Goal: Transaction & Acquisition: Book appointment/travel/reservation

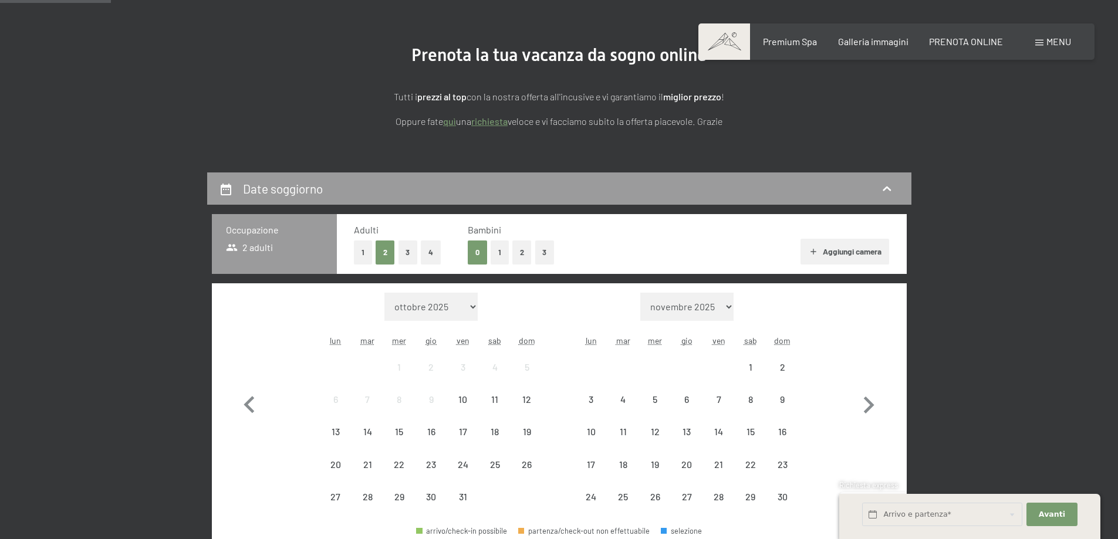
scroll to position [117, 0]
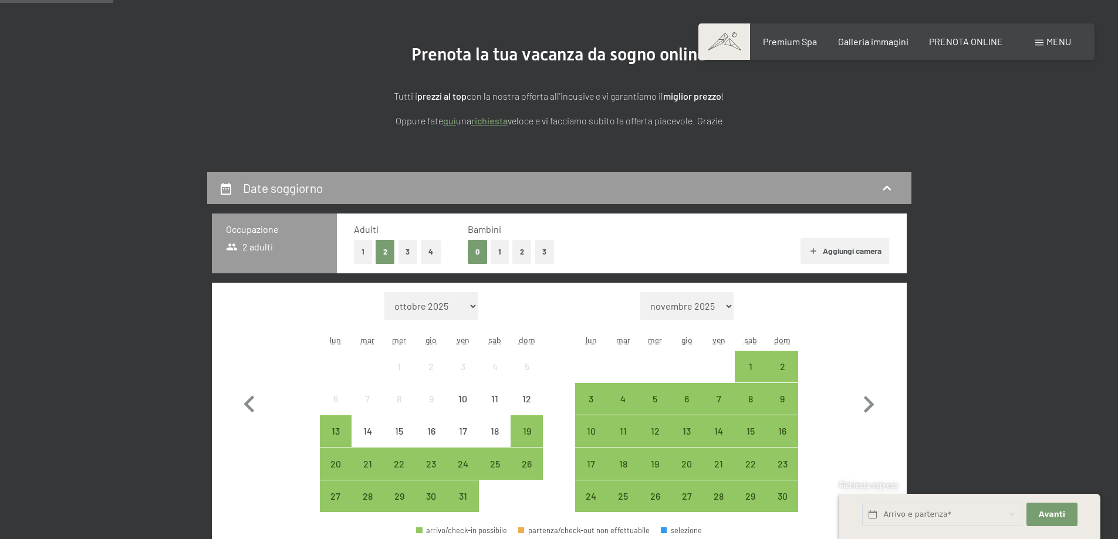
click at [500, 256] on button "1" at bounding box center [500, 252] width 18 height 24
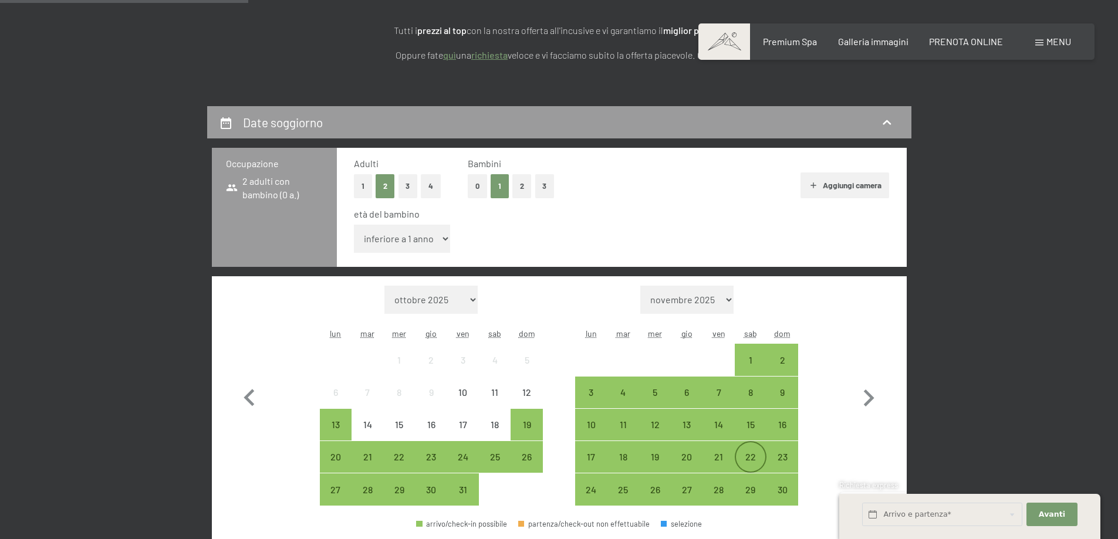
scroll to position [293, 0]
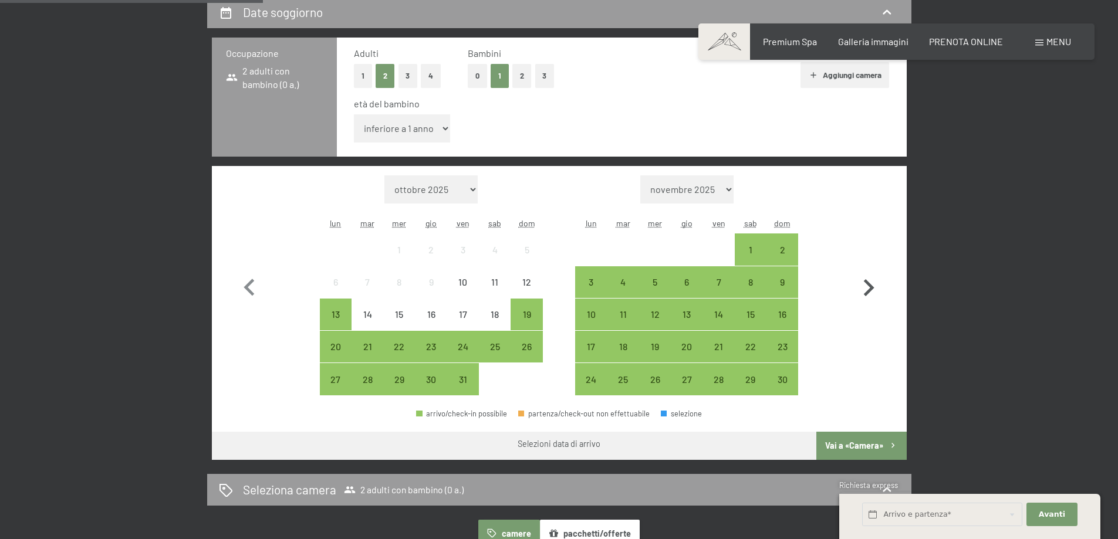
click at [874, 287] on icon "button" at bounding box center [868, 288] width 34 height 34
select select "[DATE]"
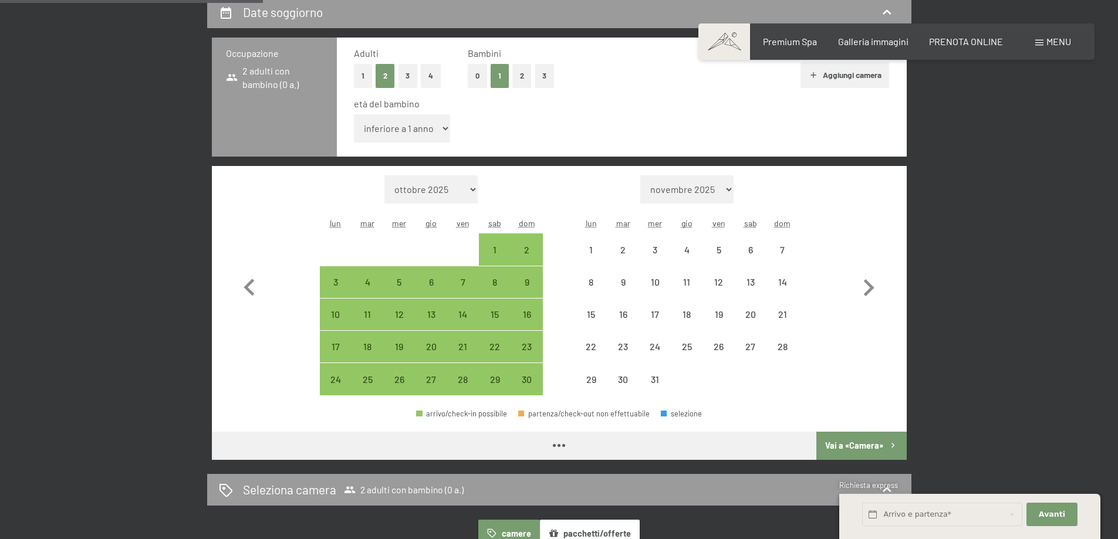
select select "[DATE]"
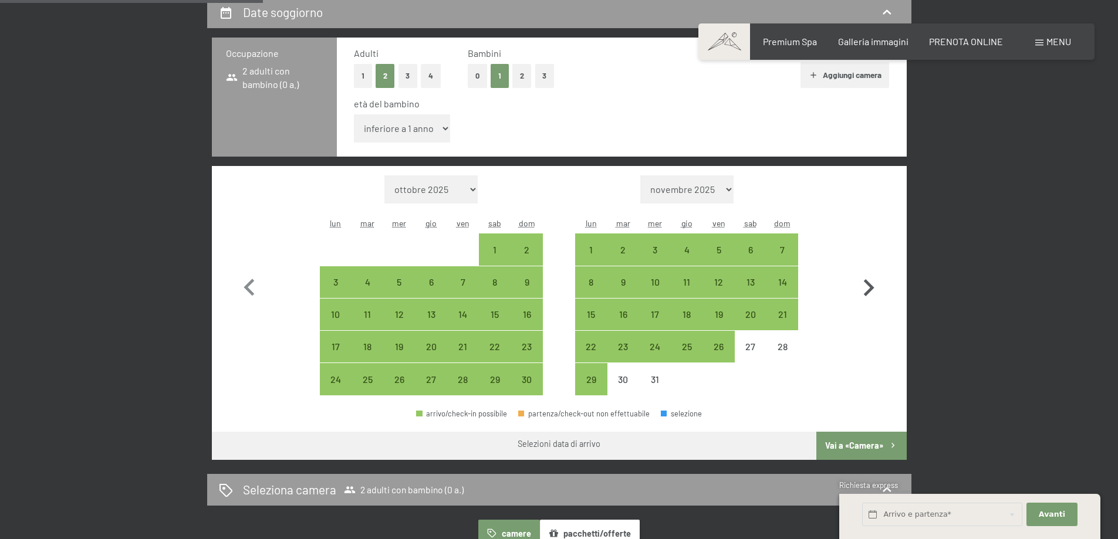
click at [872, 288] on icon "button" at bounding box center [869, 287] width 11 height 17
select select "[DATE]"
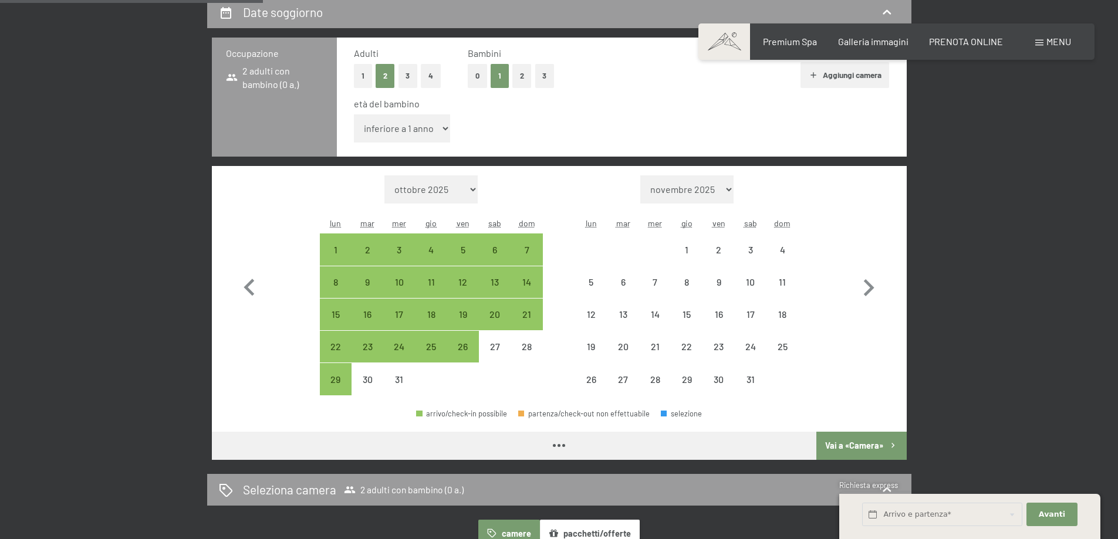
select select "[DATE]"
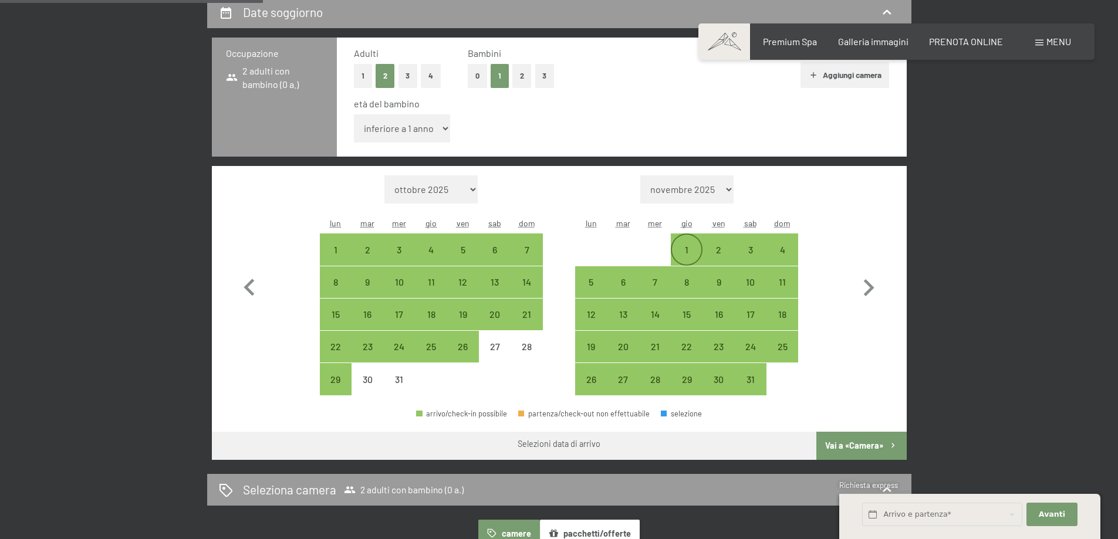
click at [700, 251] on div "1" at bounding box center [686, 259] width 29 height 29
select select "[DATE]"
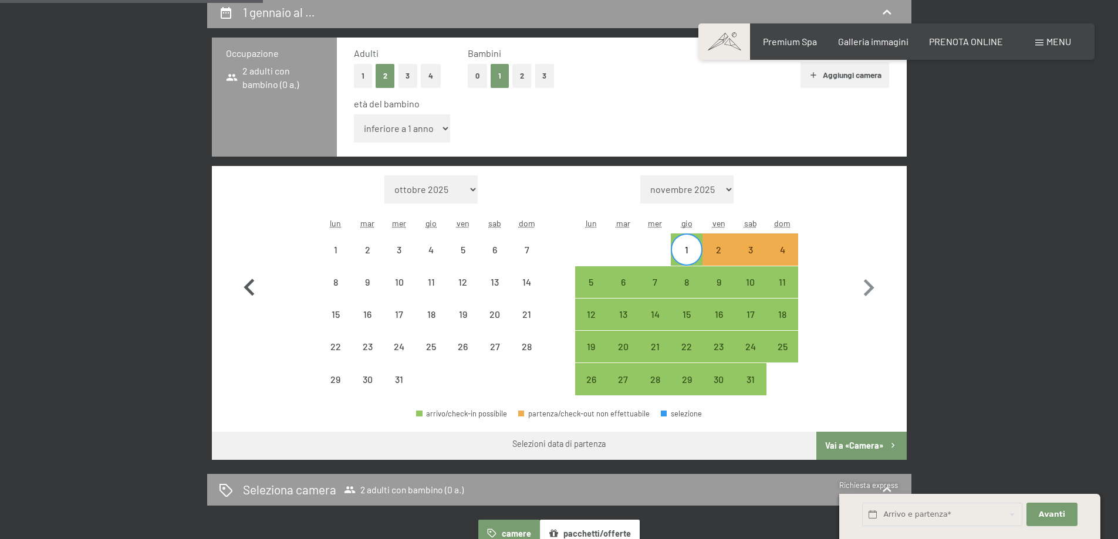
click at [249, 289] on icon "button" at bounding box center [248, 287] width 11 height 17
select select "[DATE]"
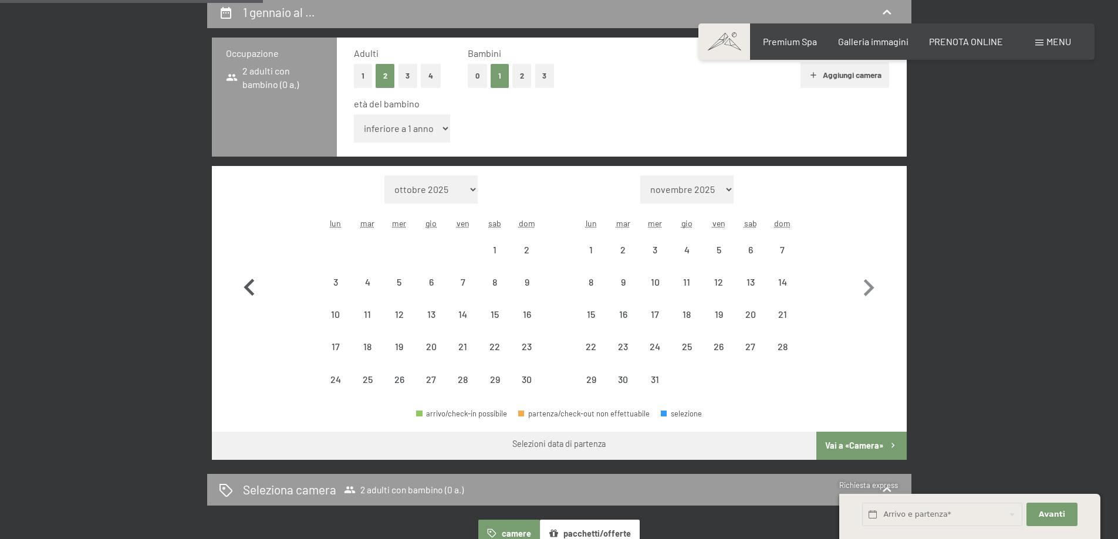
click at [252, 341] on button "button" at bounding box center [249, 285] width 34 height 221
click at [403, 132] on select "inferiore a 1 anno 1 anno 2 anni 3 anni 4 anni 5 anni 6 anni 7 anni 8 anni 9 an…" at bounding box center [402, 128] width 97 height 28
select select "2"
click at [354, 114] on select "inferiore a 1 anno 1 anno 2 anni 3 anni 4 anni 5 anni 6 anni 7 anni 8 anni 9 an…" at bounding box center [402, 128] width 97 height 28
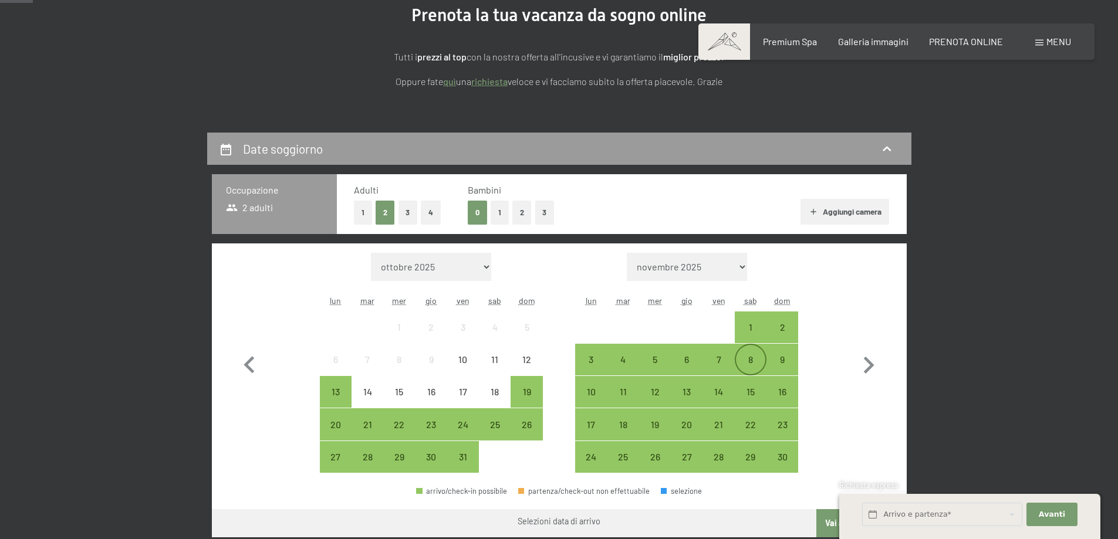
scroll to position [176, 0]
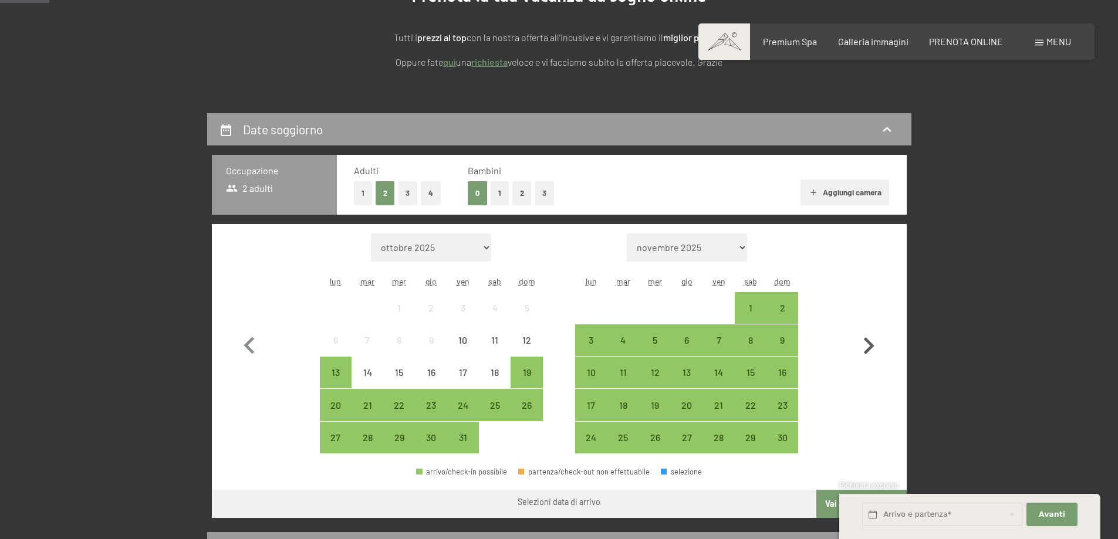
click at [864, 349] on icon "button" at bounding box center [868, 346] width 34 height 34
select select "[DATE]"
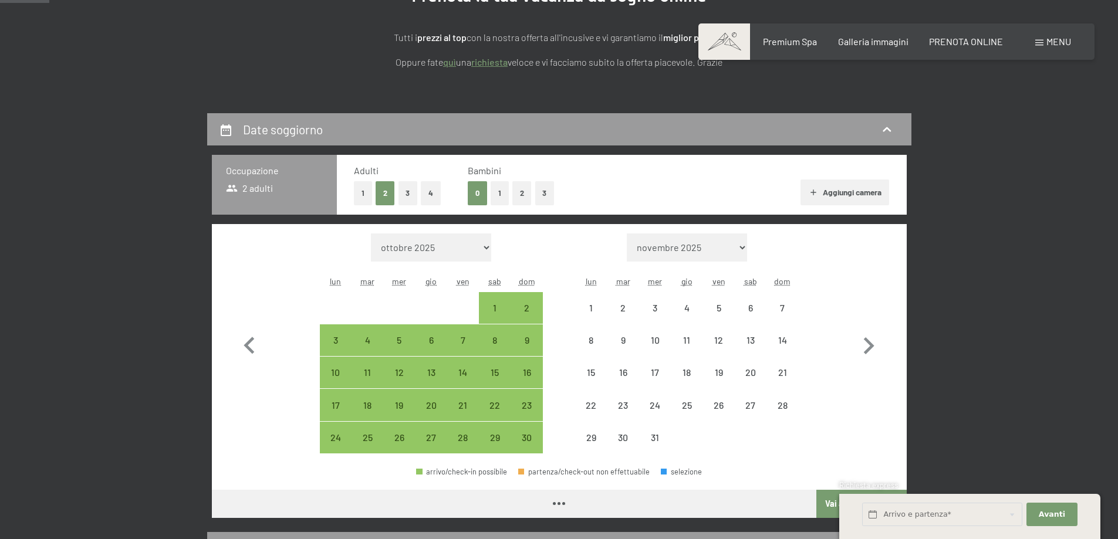
select select "[DATE]"
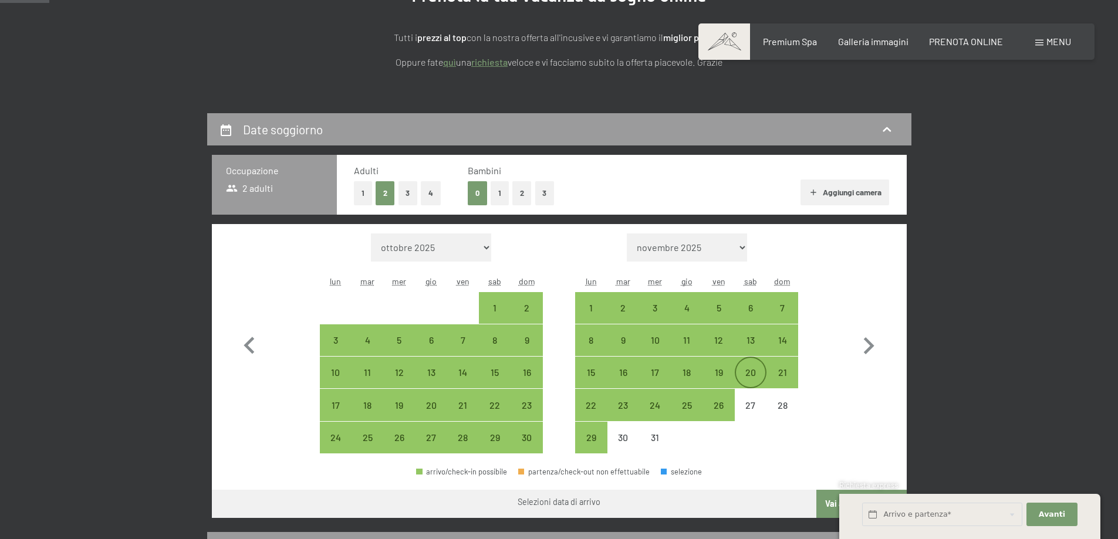
click at [757, 373] on div "20" at bounding box center [750, 382] width 29 height 29
select select "[DATE]"
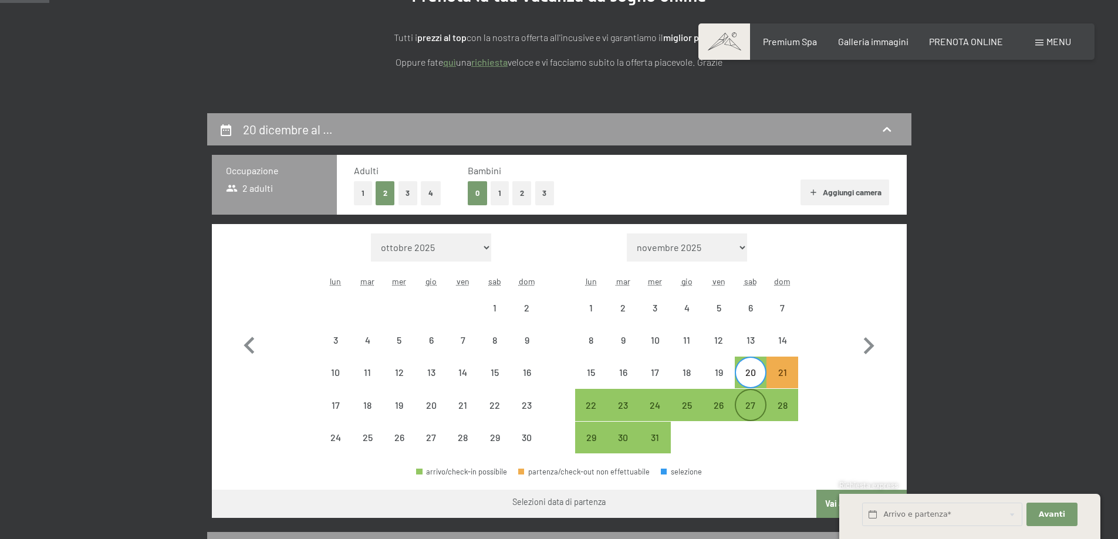
click at [755, 405] on div "27" at bounding box center [750, 415] width 29 height 29
select select "[DATE]"
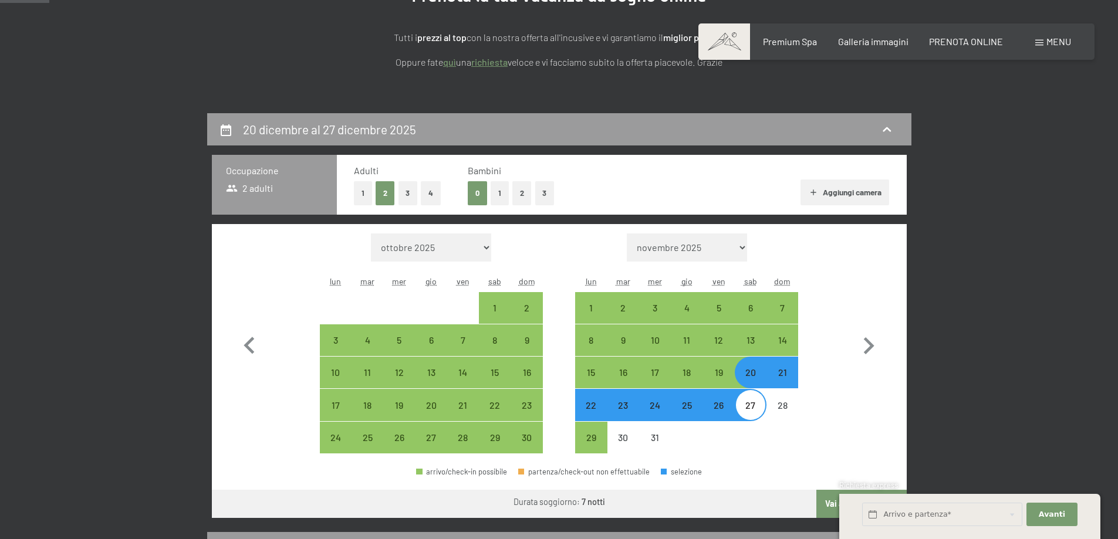
click at [501, 192] on button "1" at bounding box center [500, 193] width 18 height 24
select select "[DATE]"
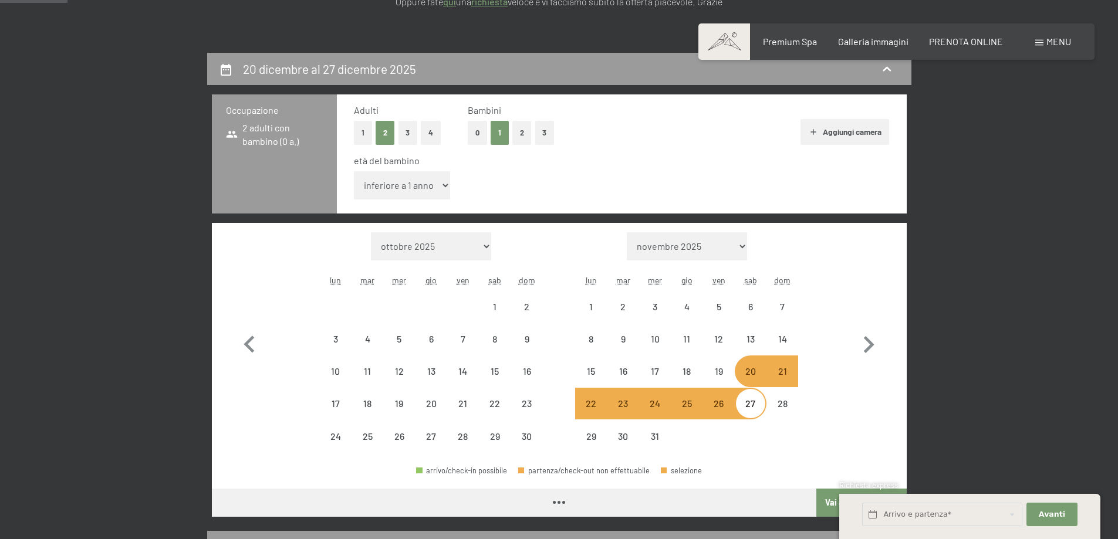
scroll to position [293, 0]
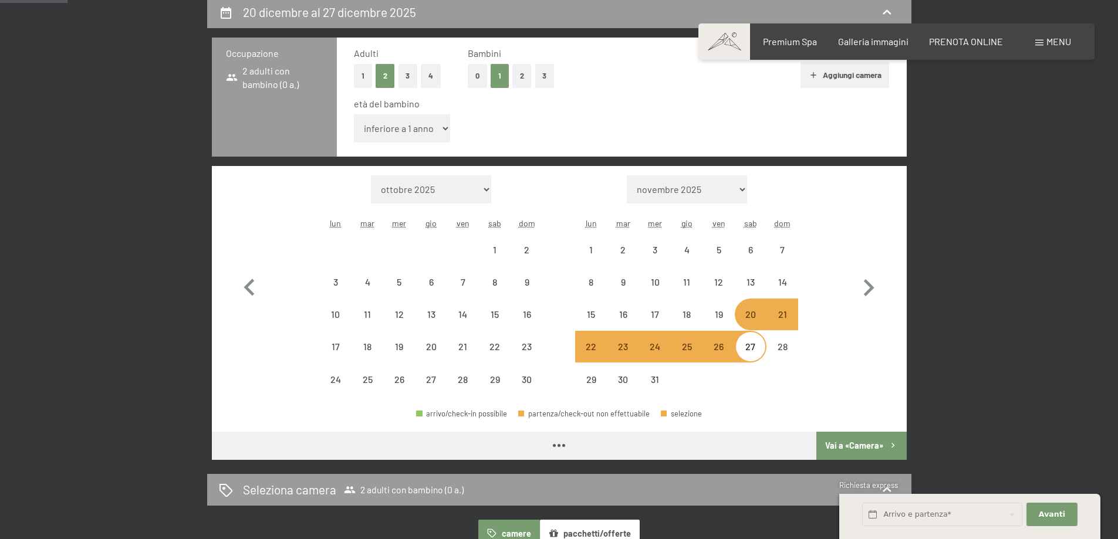
select select "[DATE]"
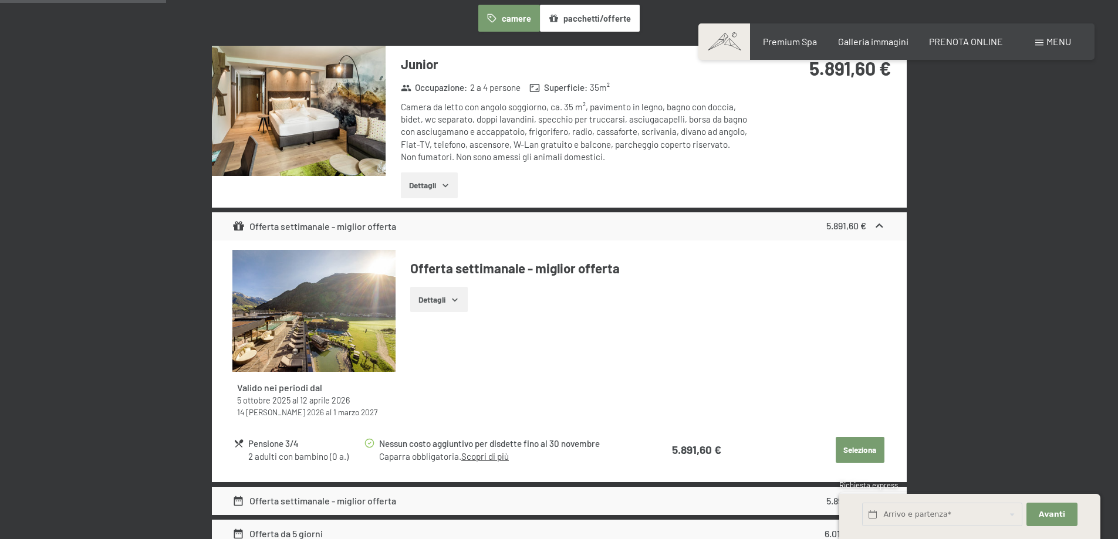
scroll to position [704, 0]
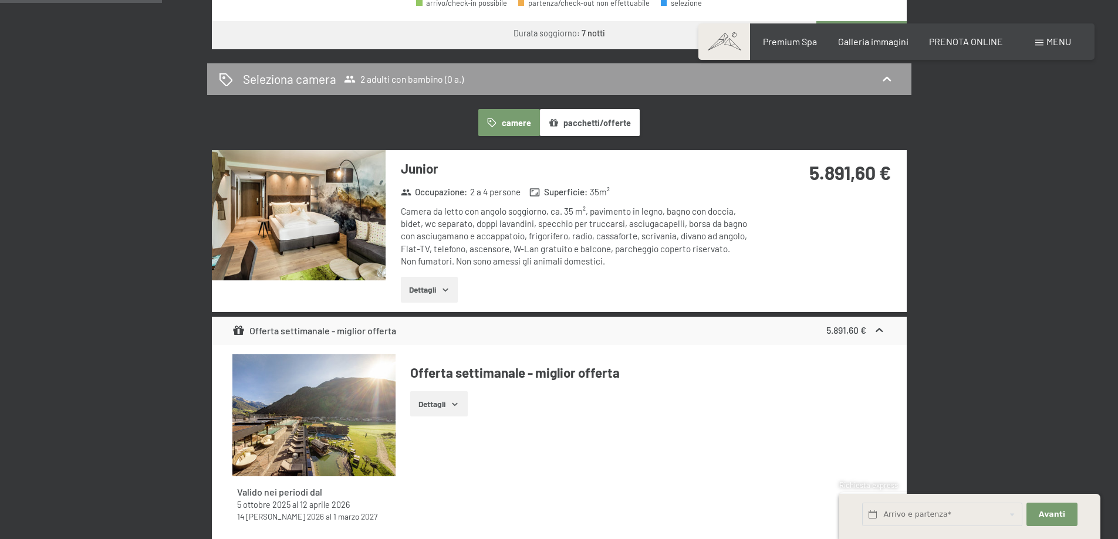
click at [359, 246] on img at bounding box center [299, 215] width 174 height 130
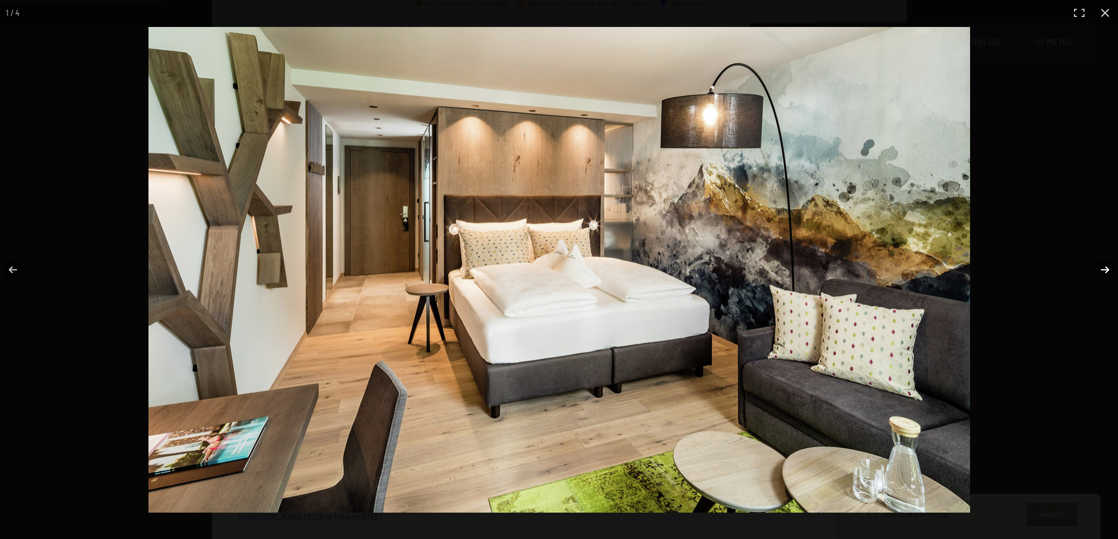
click at [1102, 275] on button "button" at bounding box center [1097, 270] width 41 height 59
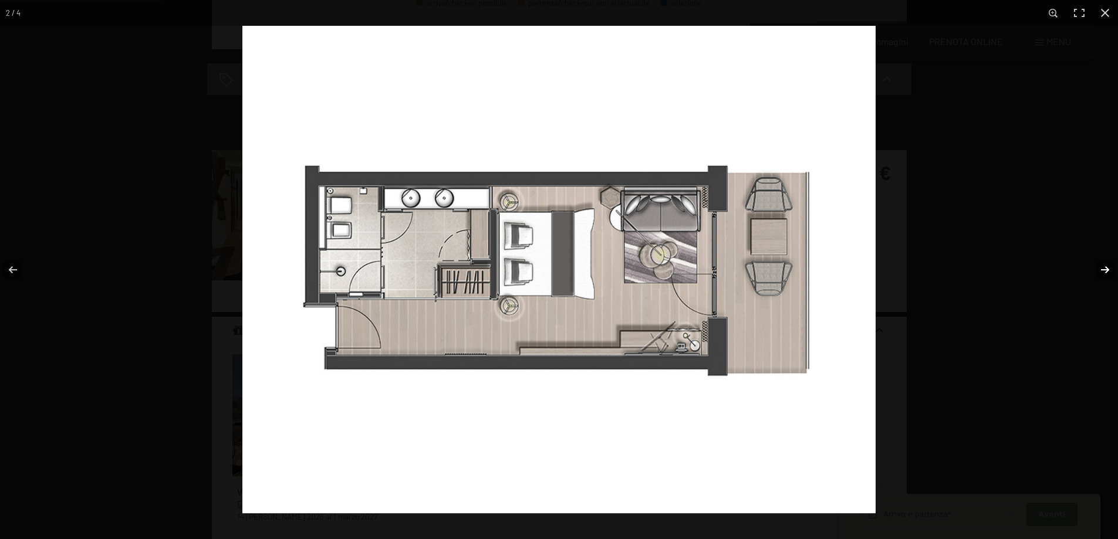
click at [1102, 275] on button "button" at bounding box center [1097, 270] width 41 height 59
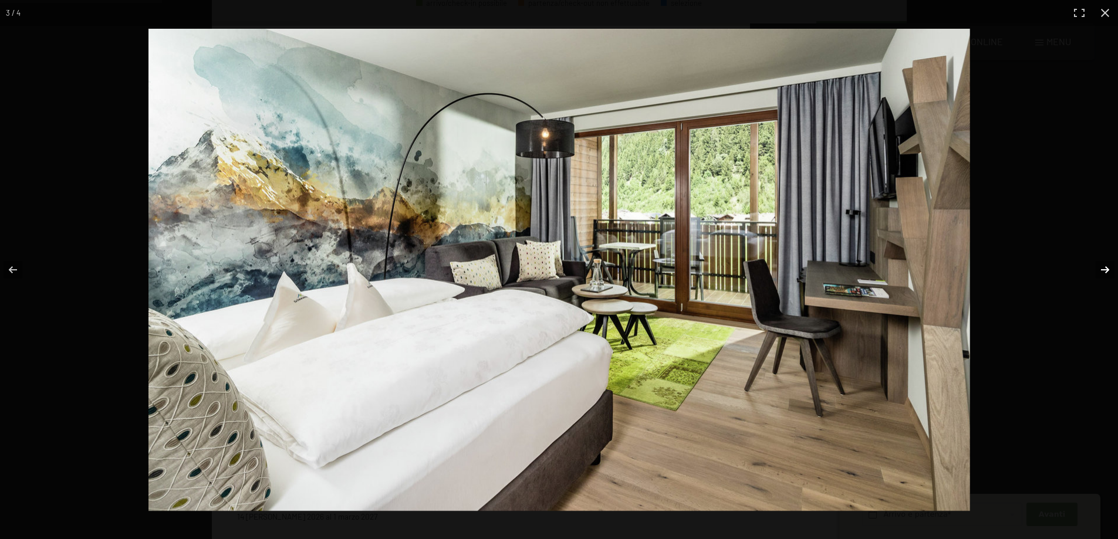
click at [1102, 275] on button "button" at bounding box center [1097, 270] width 41 height 59
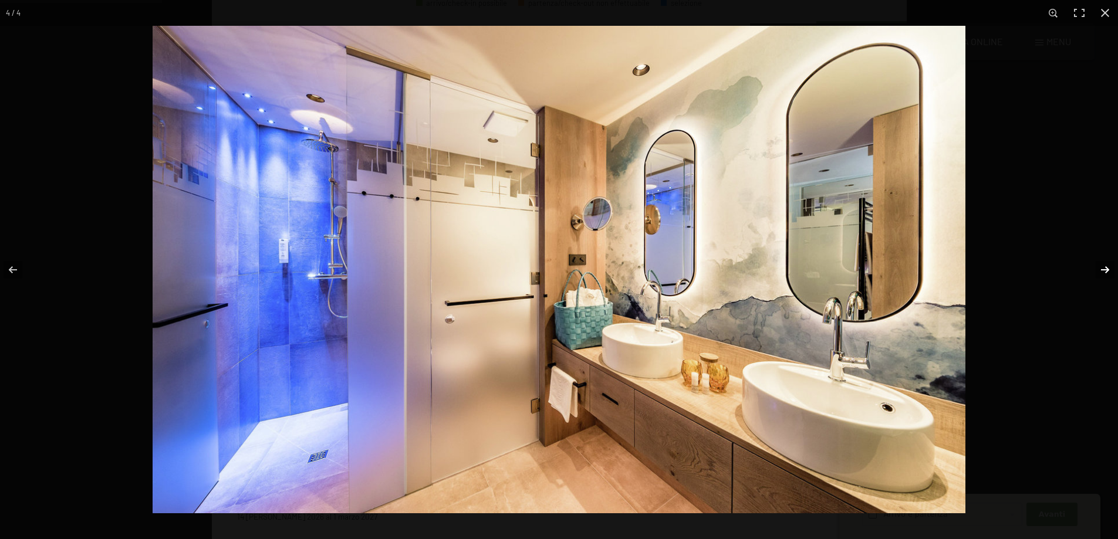
click at [1107, 270] on button "button" at bounding box center [1097, 270] width 41 height 59
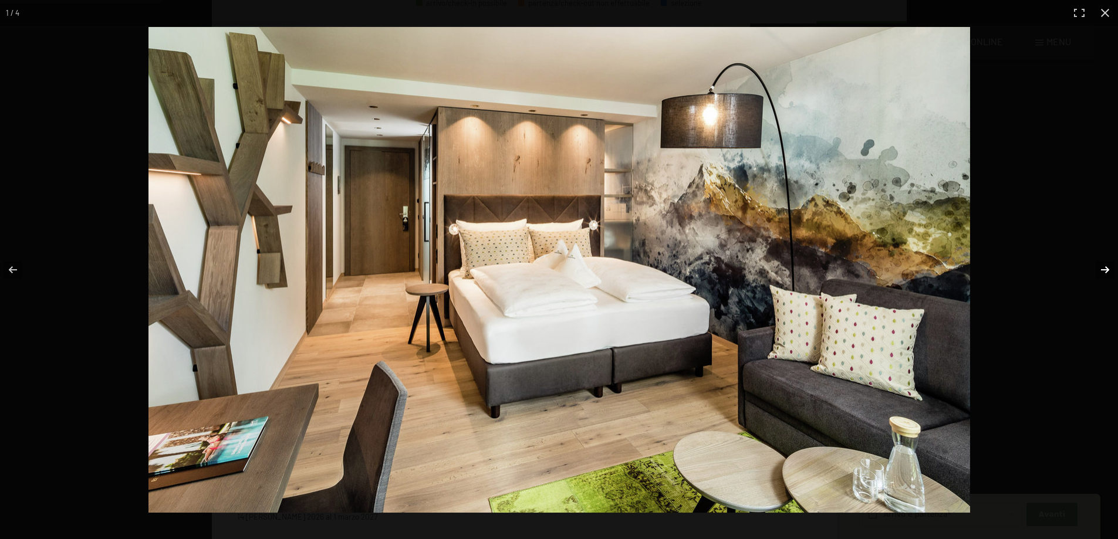
click at [1107, 270] on button "button" at bounding box center [1097, 270] width 41 height 59
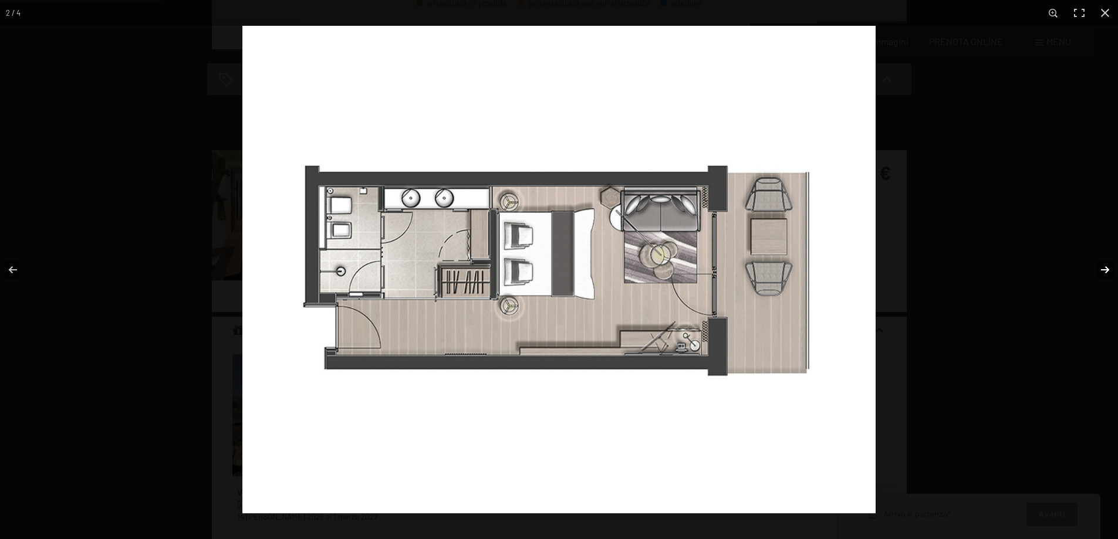
click at [1107, 270] on button "button" at bounding box center [1097, 270] width 41 height 59
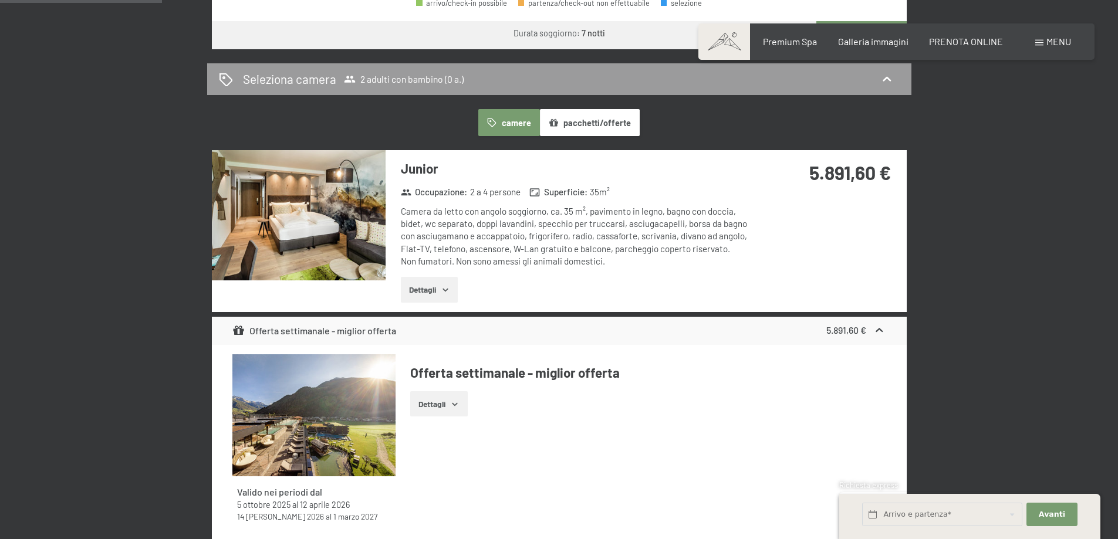
click at [0, 0] on button "button" at bounding box center [0, 0] width 0 height 0
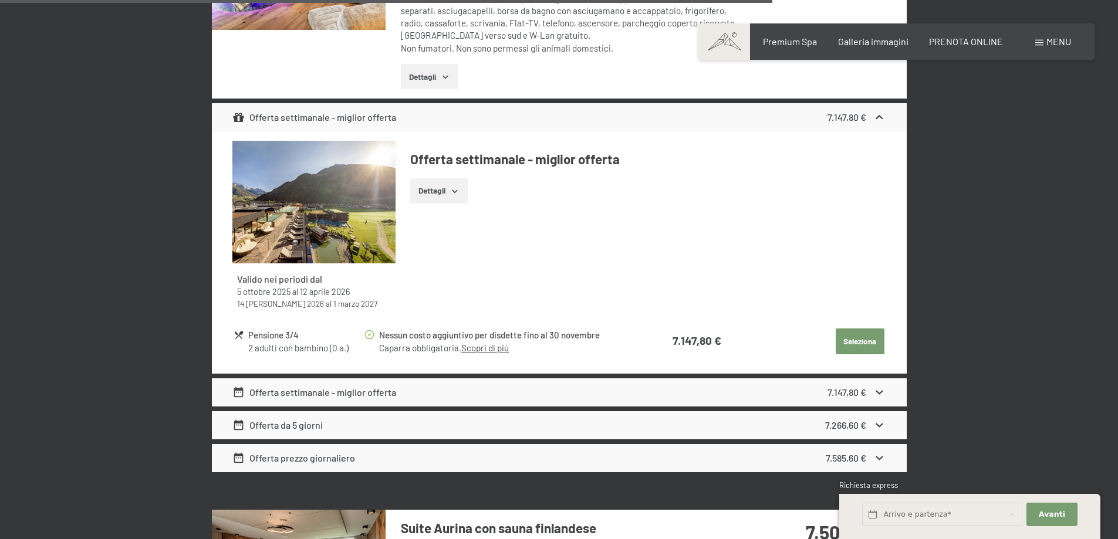
scroll to position [3579, 0]
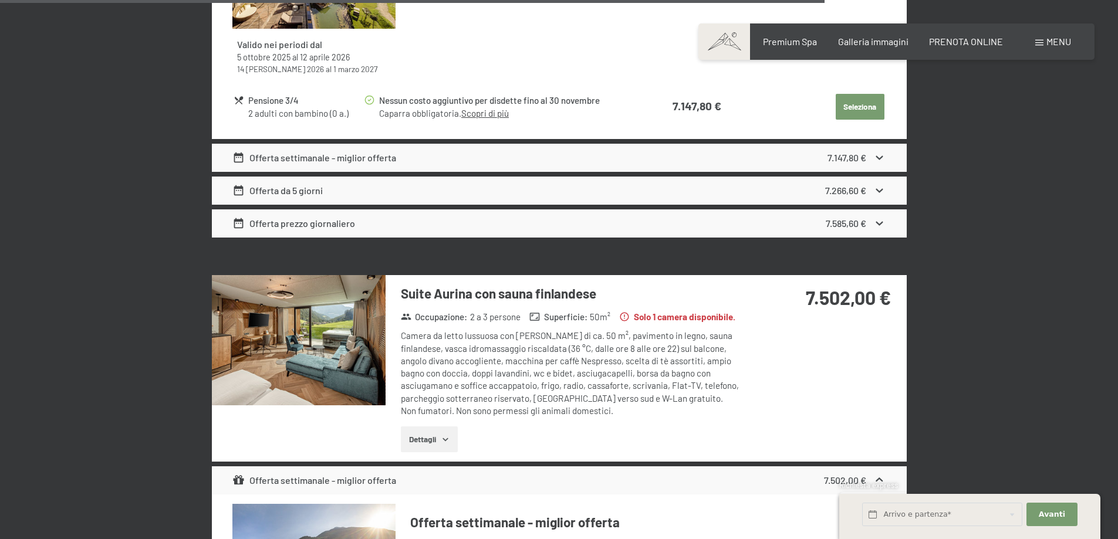
click at [306, 359] on img at bounding box center [299, 340] width 174 height 130
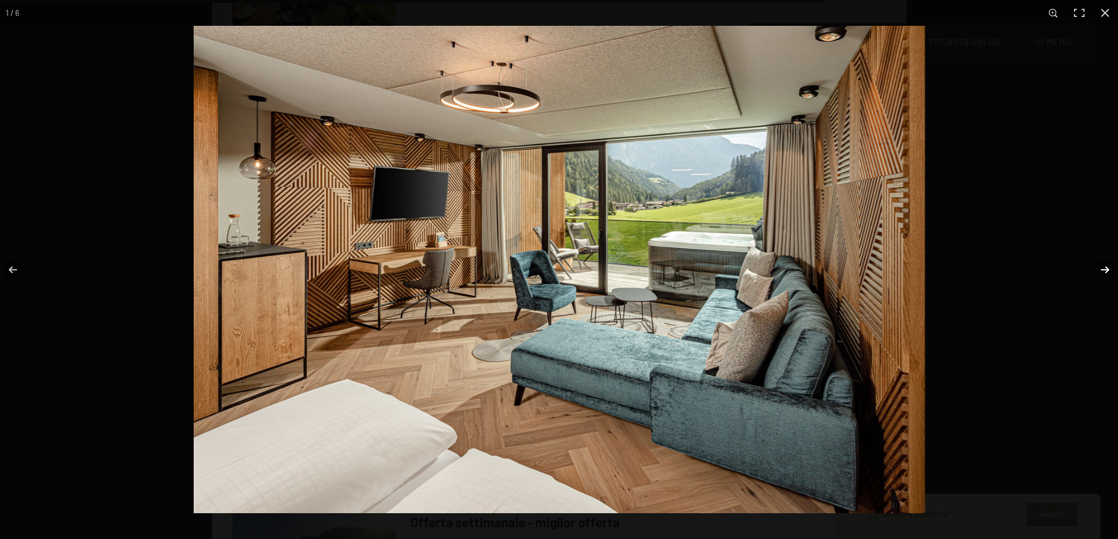
click at [1100, 268] on button "button" at bounding box center [1097, 270] width 41 height 59
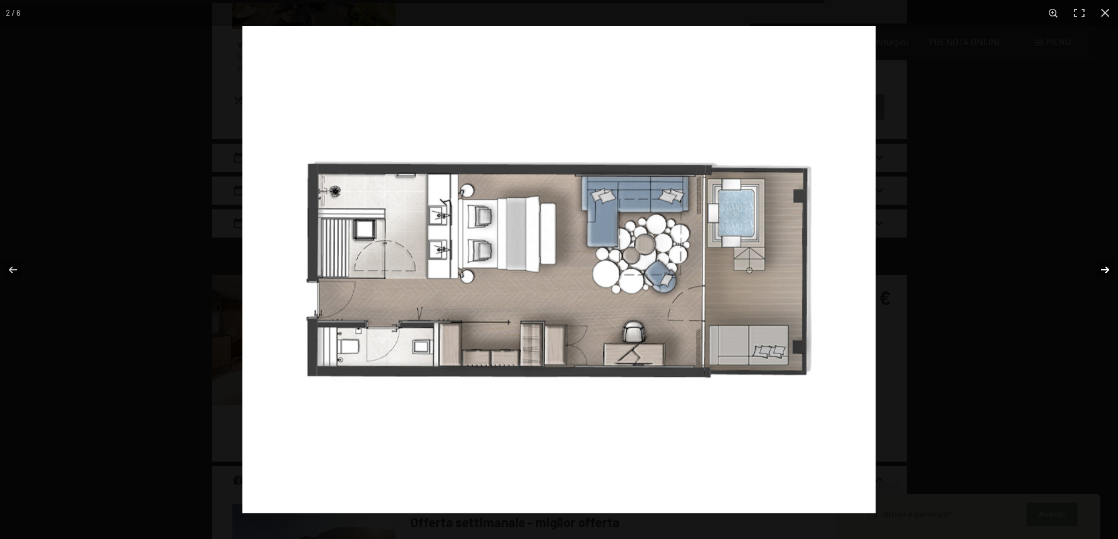
click at [1100, 268] on button "button" at bounding box center [1097, 270] width 41 height 59
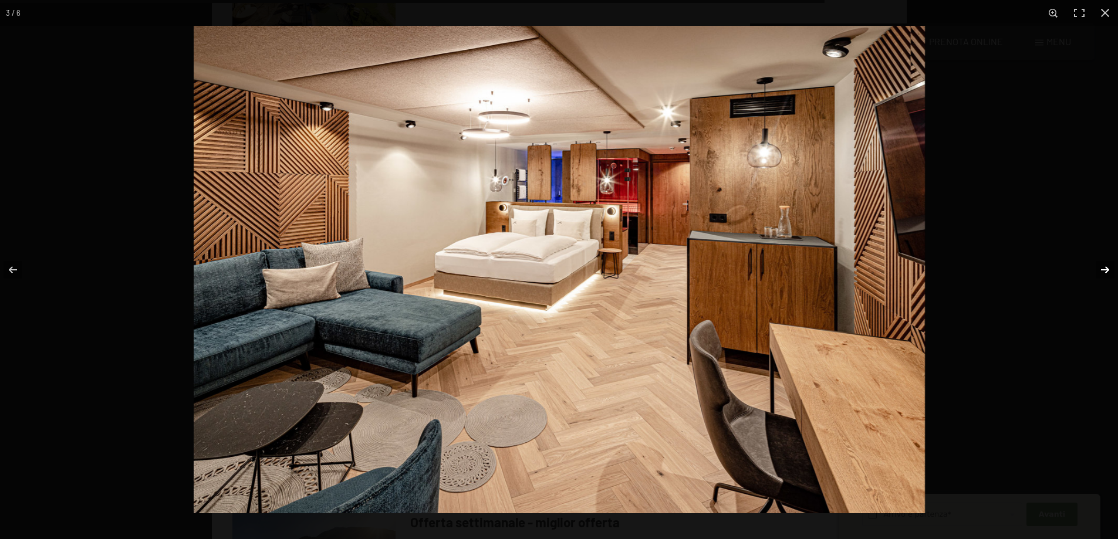
click at [1100, 268] on button "button" at bounding box center [1097, 270] width 41 height 59
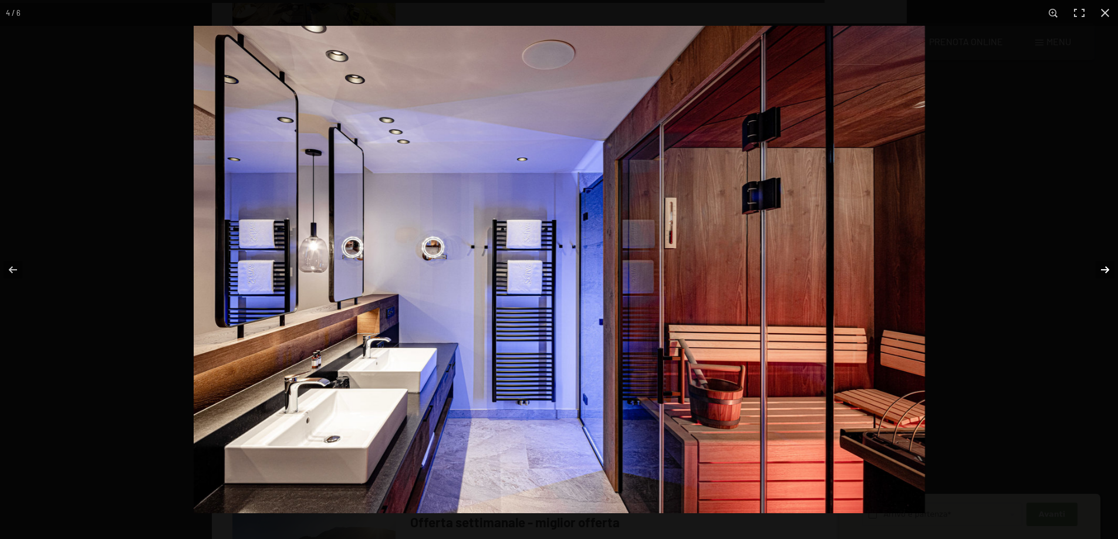
click at [1100, 268] on button "button" at bounding box center [1097, 270] width 41 height 59
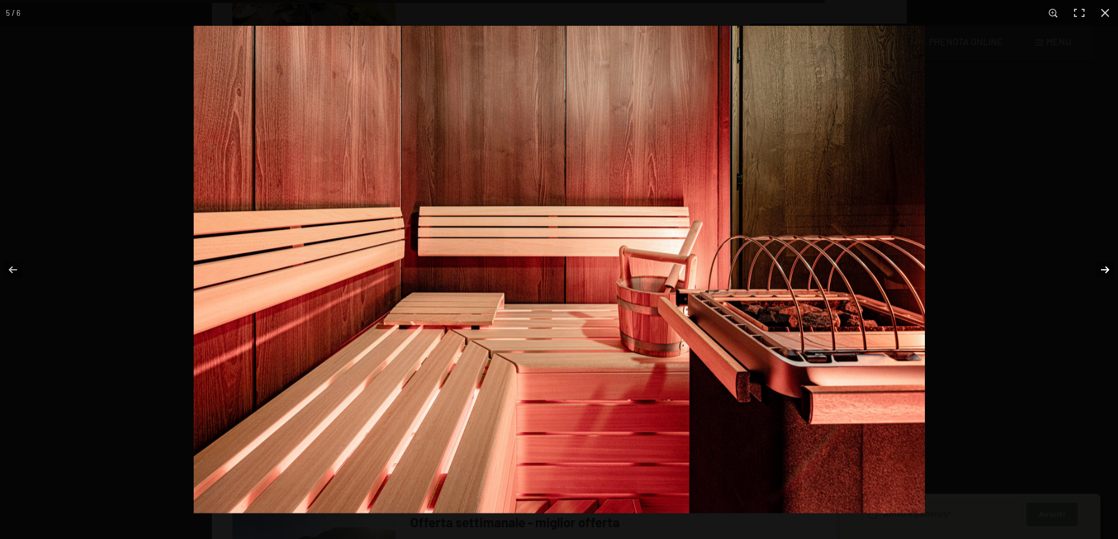
click at [1100, 268] on button "button" at bounding box center [1097, 270] width 41 height 59
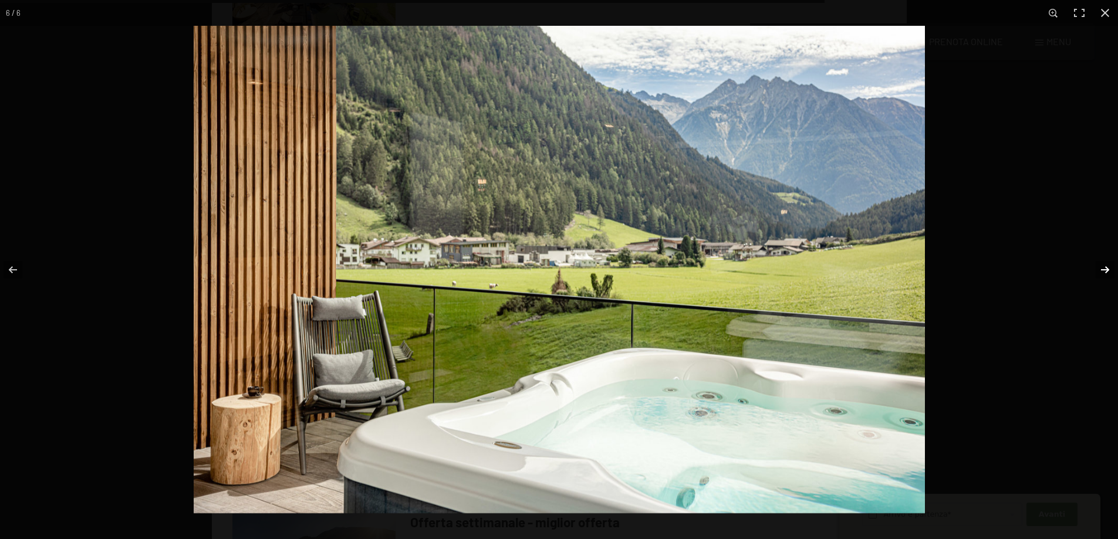
click at [1100, 268] on button "button" at bounding box center [1097, 270] width 41 height 59
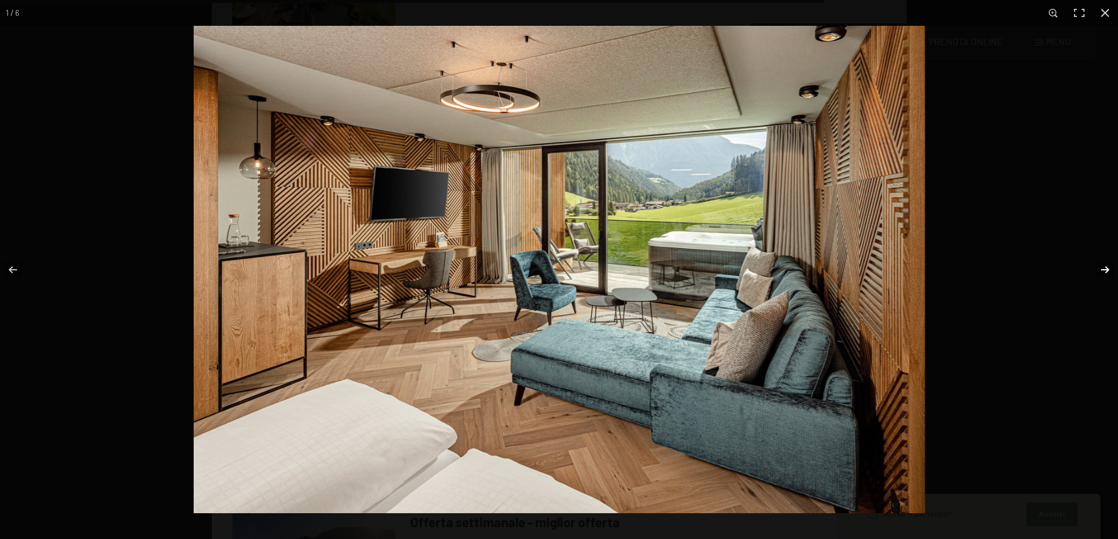
click at [1100, 268] on button "button" at bounding box center [1097, 270] width 41 height 59
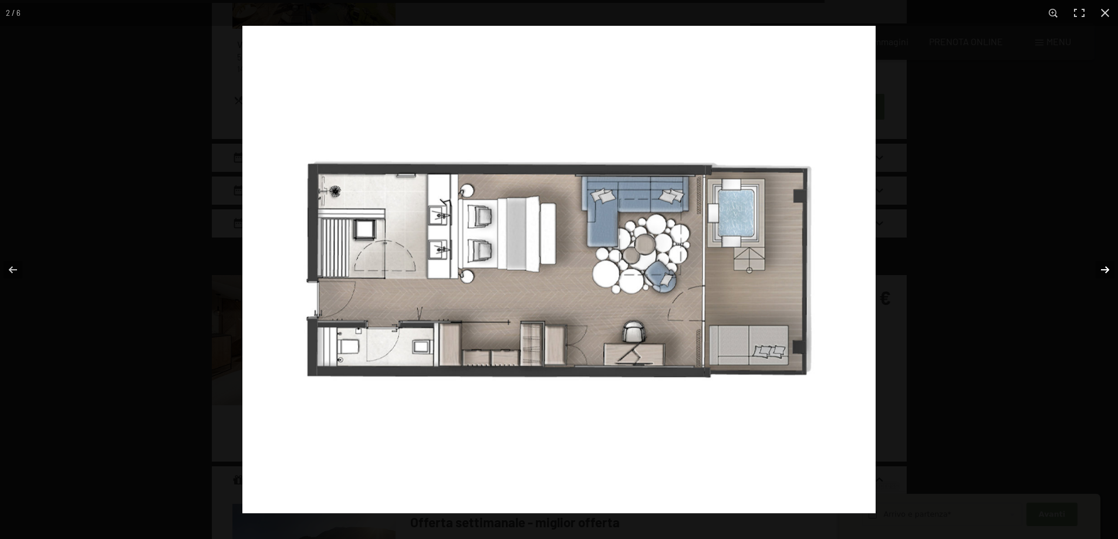
click at [1099, 268] on button "button" at bounding box center [1097, 270] width 41 height 59
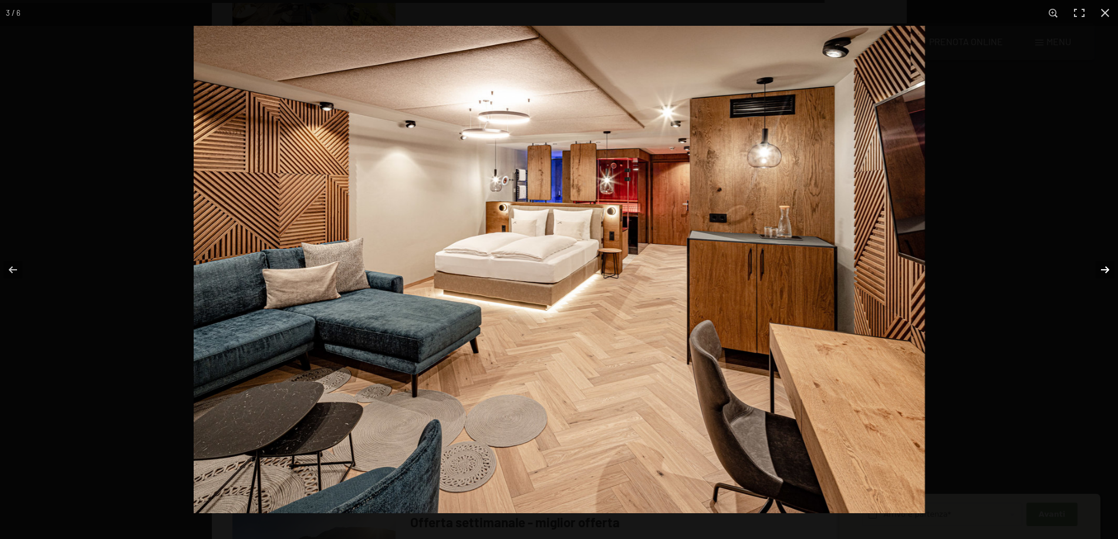
click at [1099, 268] on button "button" at bounding box center [1097, 270] width 41 height 59
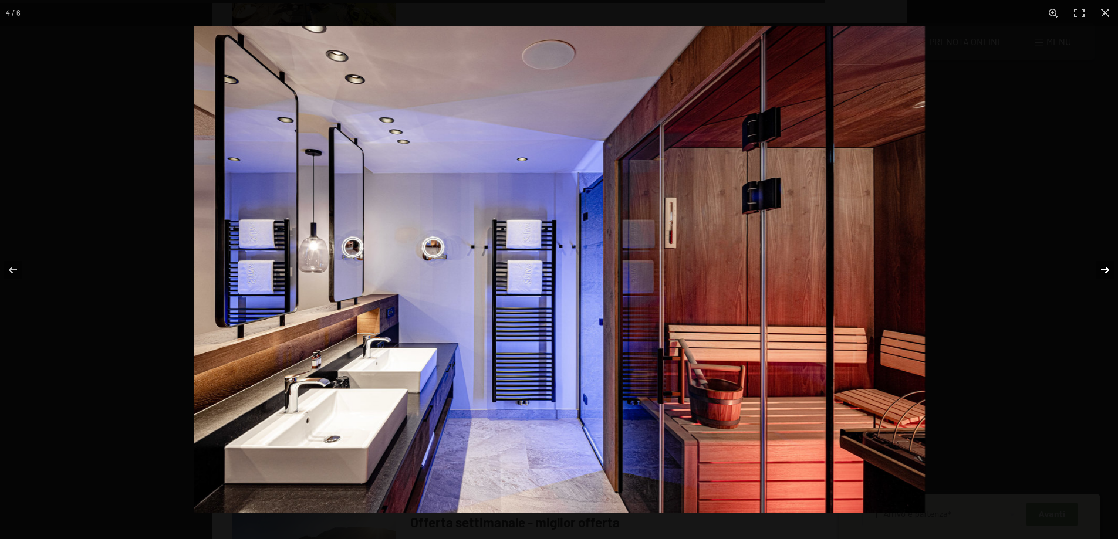
click at [1099, 268] on button "button" at bounding box center [1097, 270] width 41 height 59
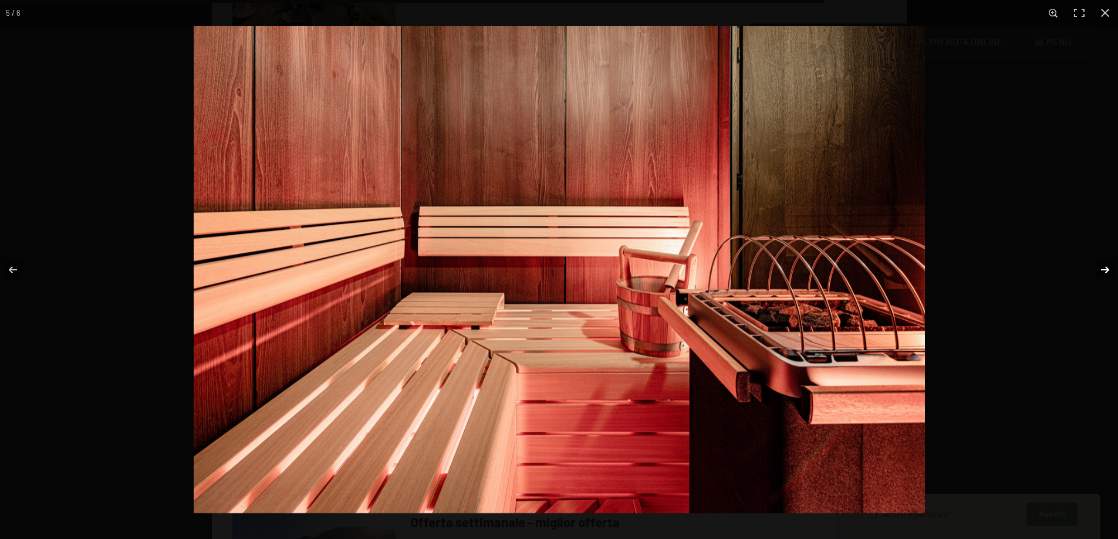
click at [1099, 268] on button "button" at bounding box center [1097, 270] width 41 height 59
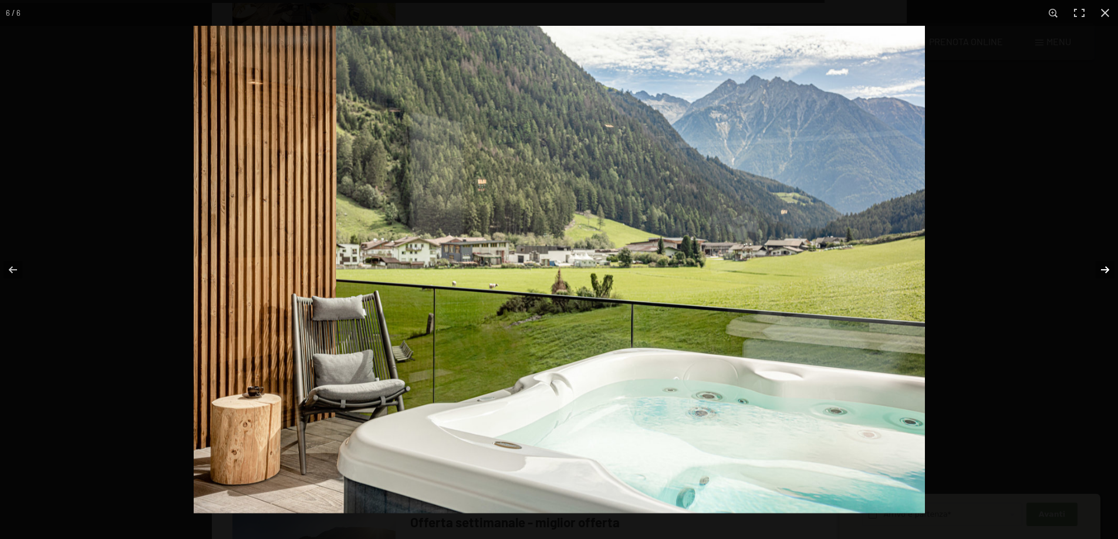
click at [1099, 268] on button "button" at bounding box center [1097, 270] width 41 height 59
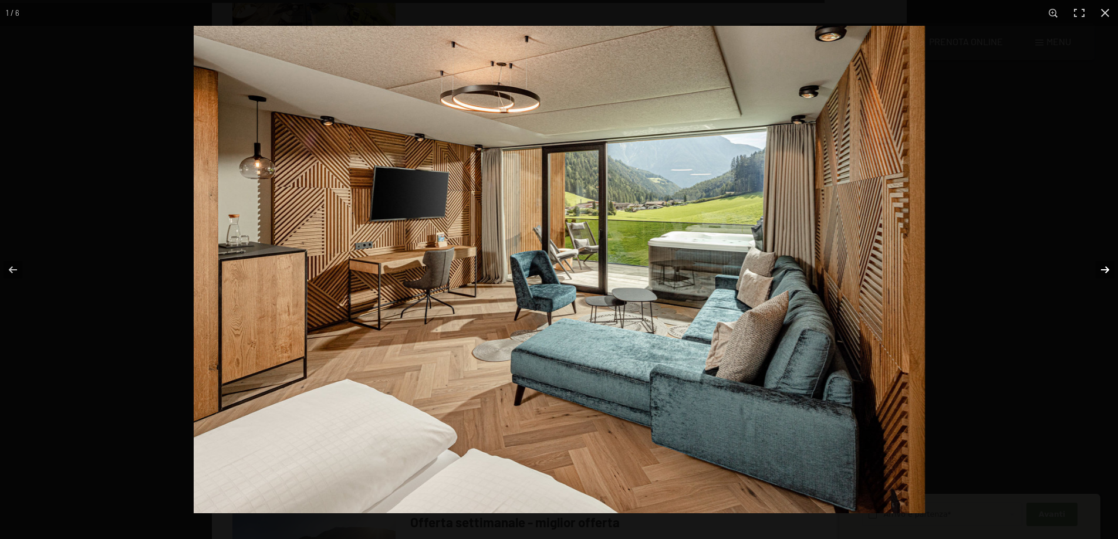
click at [1099, 268] on button "button" at bounding box center [1097, 270] width 41 height 59
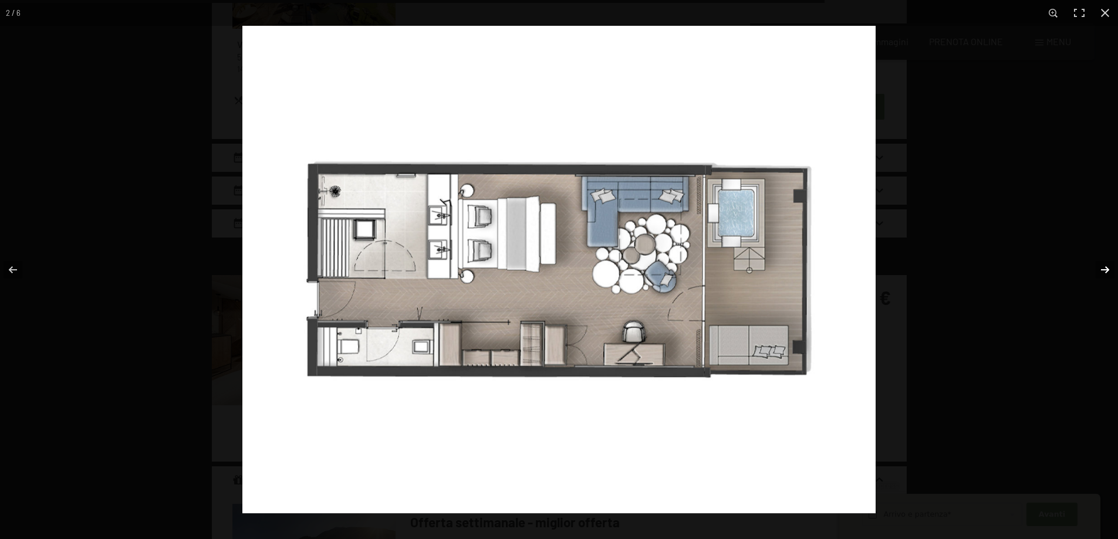
click at [1099, 268] on button "button" at bounding box center [1097, 270] width 41 height 59
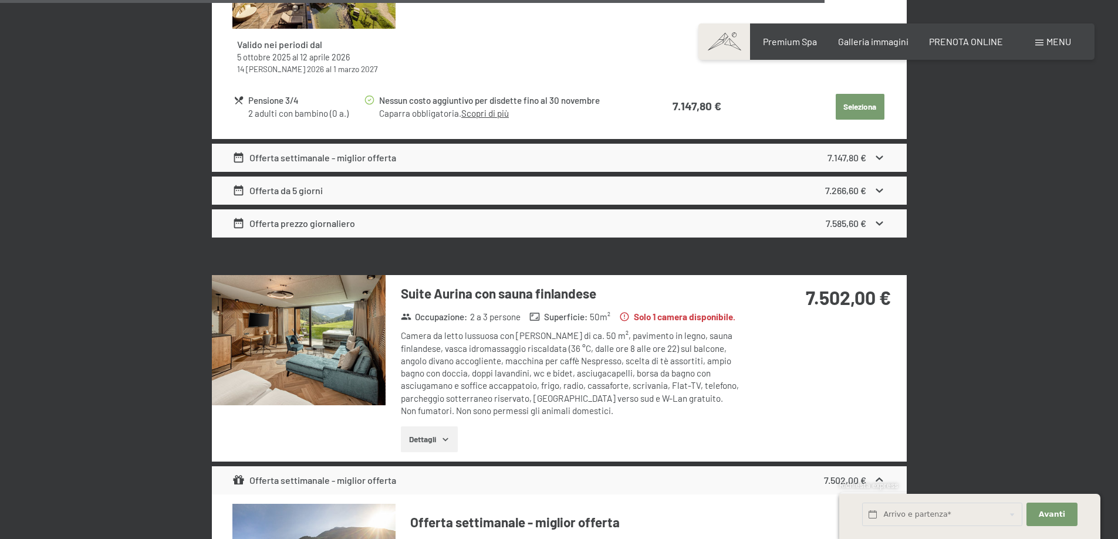
click at [0, 0] on button "button" at bounding box center [0, 0] width 0 height 0
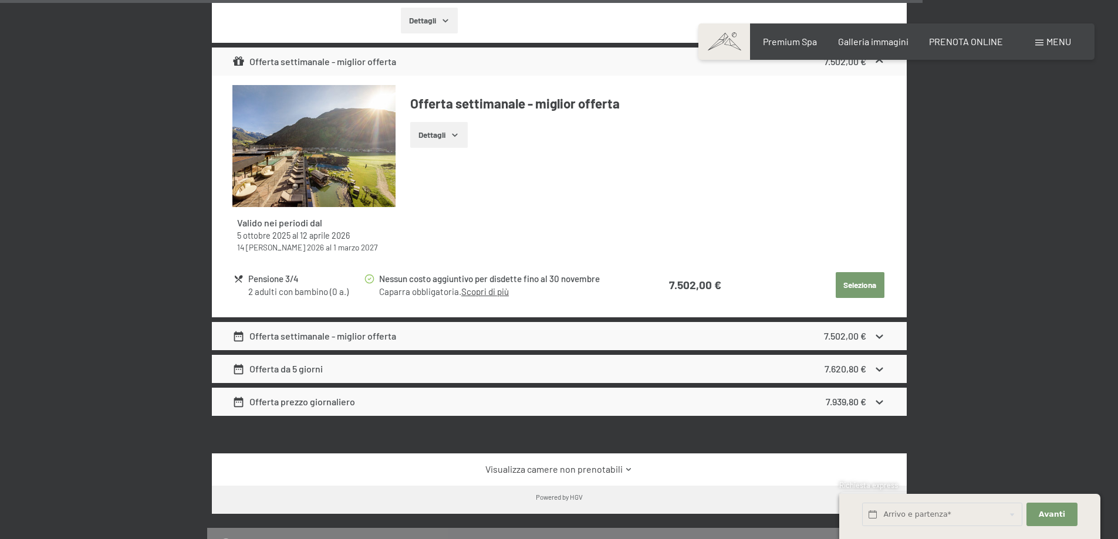
scroll to position [3990, 0]
